Goal: Communication & Community: Connect with others

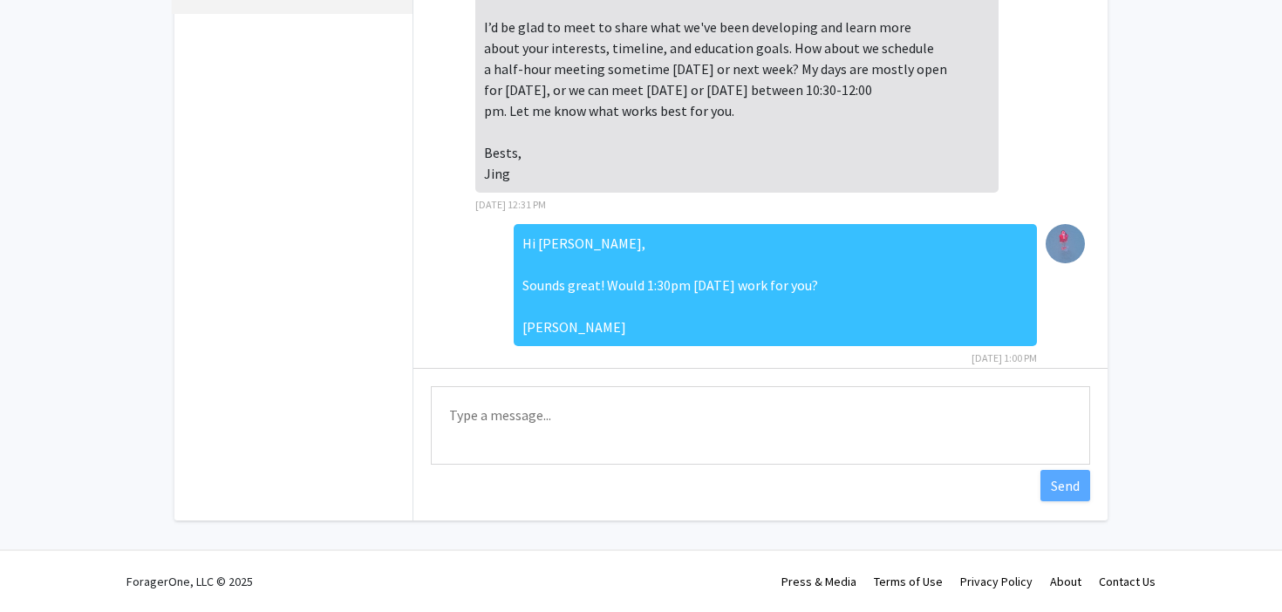
scroll to position [44, 0]
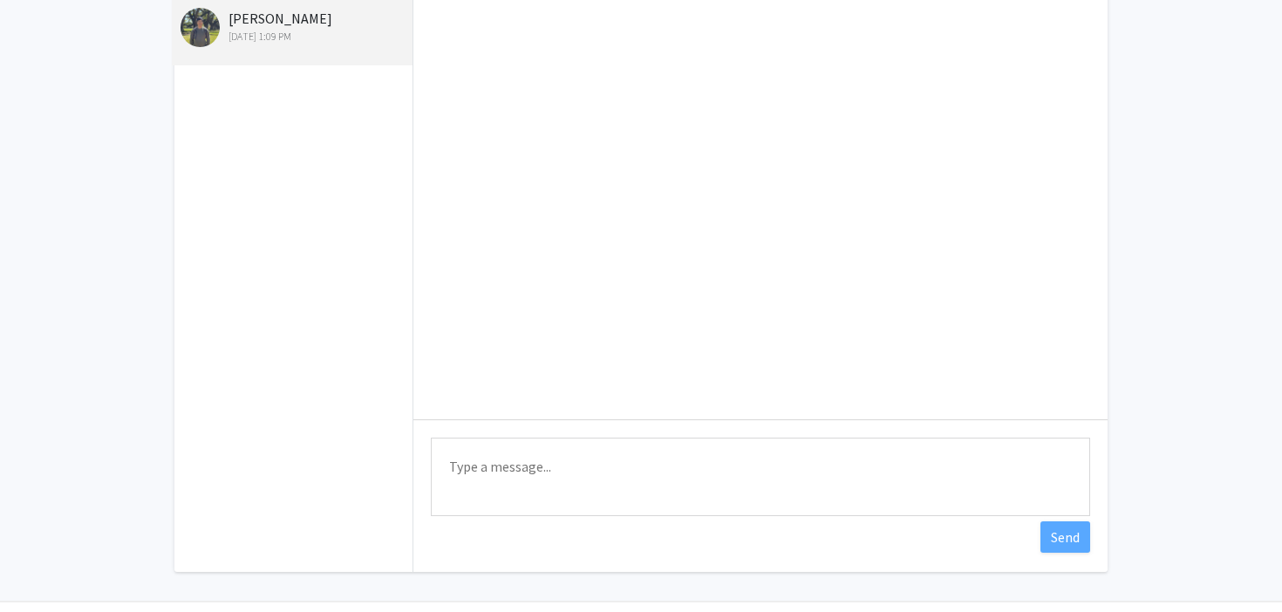
scroll to position [177, 0]
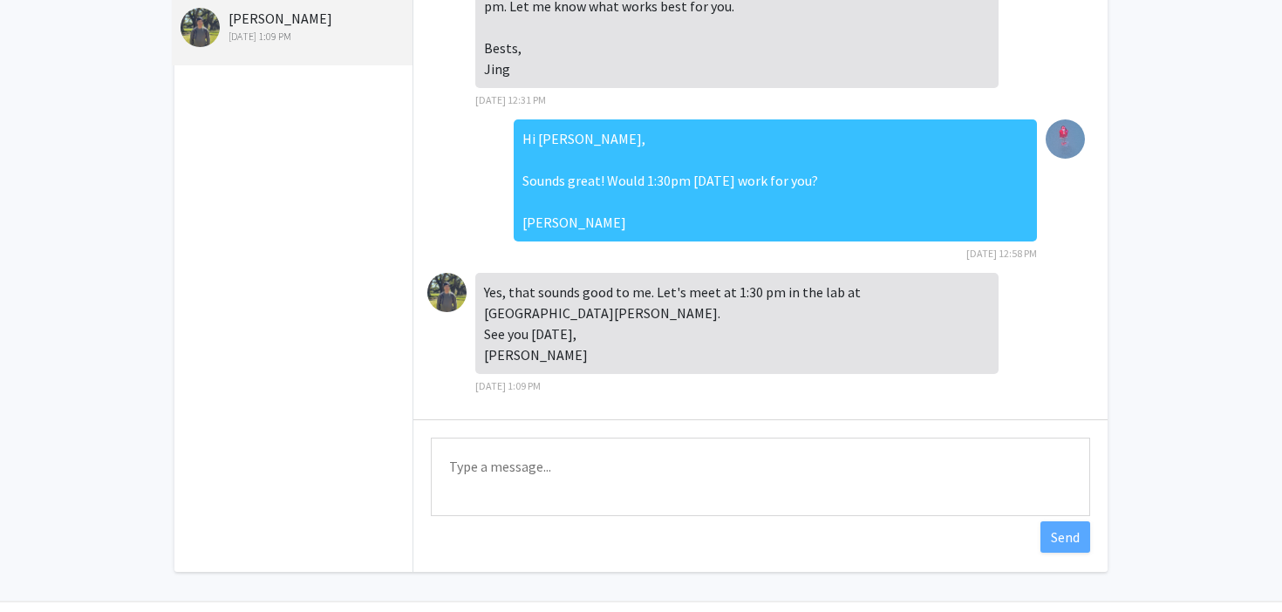
click at [544, 453] on textarea "Type a message" at bounding box center [760, 477] width 659 height 78
type textarea "T"
type textarea "See you [DATE]!"
click at [685, 481] on textarea "See you [DATE]!" at bounding box center [760, 477] width 659 height 78
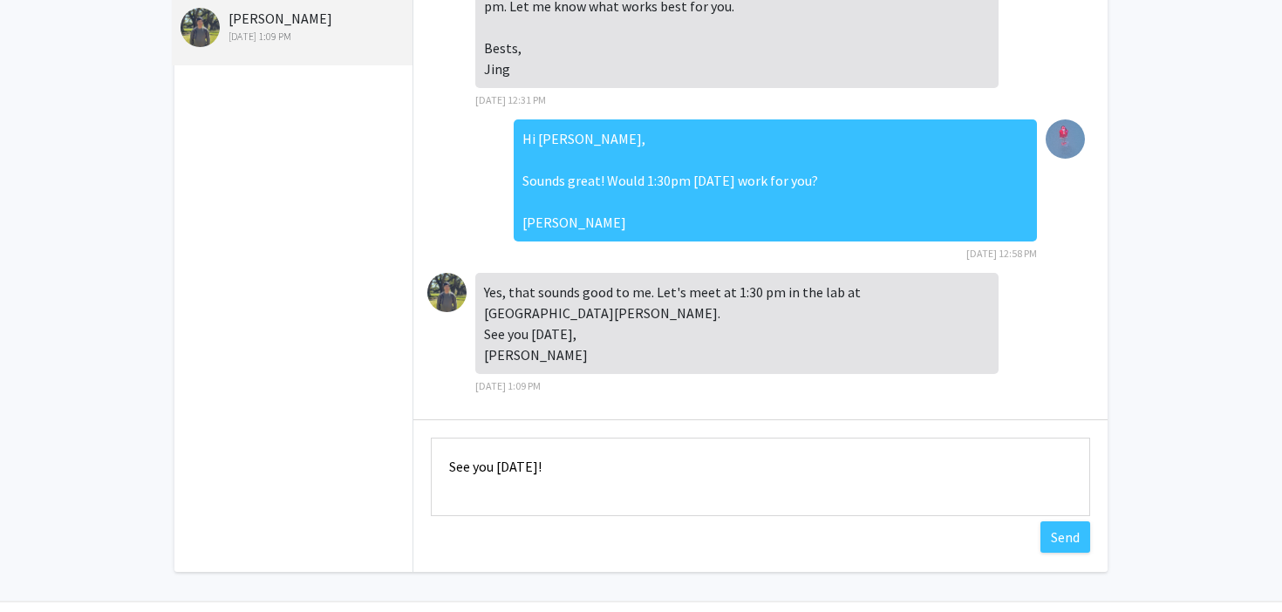
click at [685, 481] on textarea "See you [DATE]!" at bounding box center [760, 477] width 659 height 78
